Goal: Task Accomplishment & Management: Manage account settings

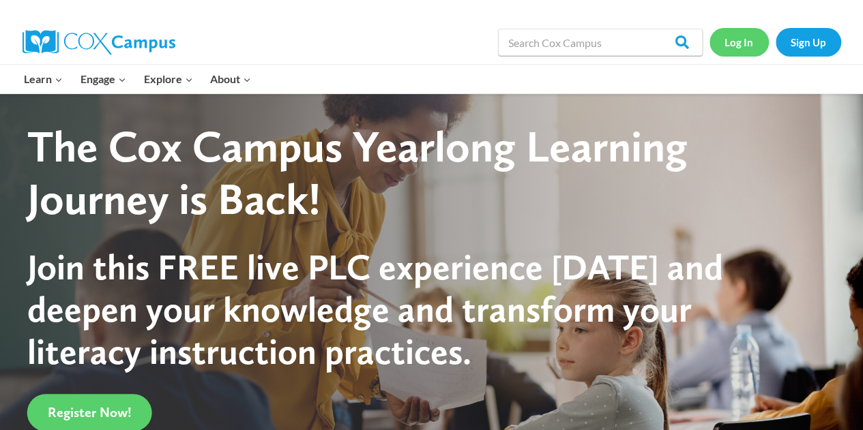
click at [749, 50] on link "Log In" at bounding box center [738, 42] width 59 height 28
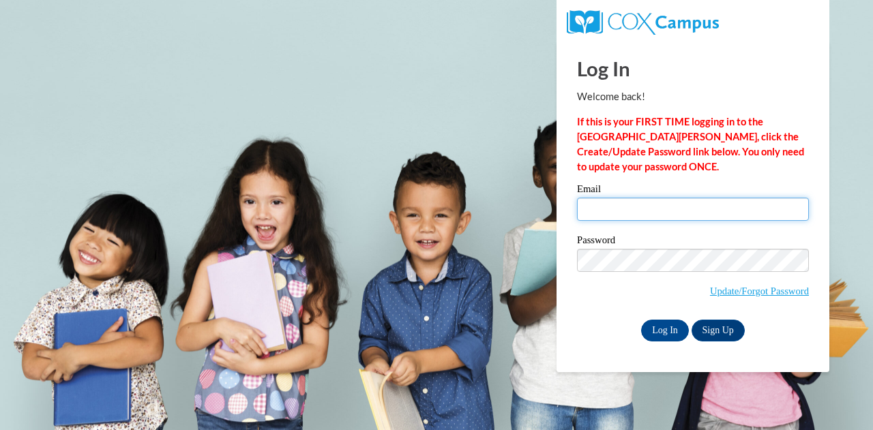
click at [619, 210] on input "Email" at bounding box center [693, 209] width 232 height 23
type input "erica.boley@muskegonorway.org"
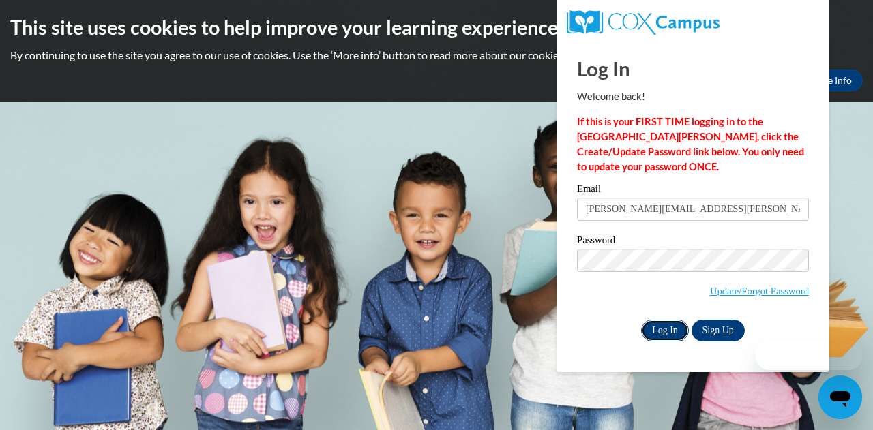
click at [671, 325] on input "Log In" at bounding box center [665, 331] width 48 height 22
